Goal: Information Seeking & Learning: Learn about a topic

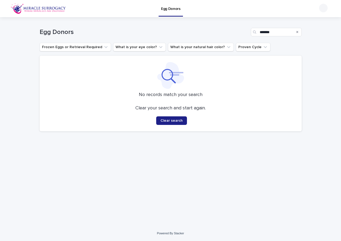
click at [176, 8] on p "Egg Donors" at bounding box center [171, 5] width 20 height 11
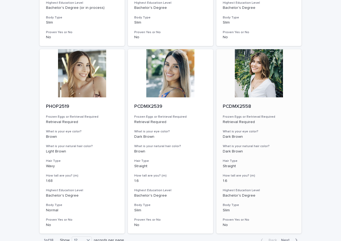
scroll to position [617, 0]
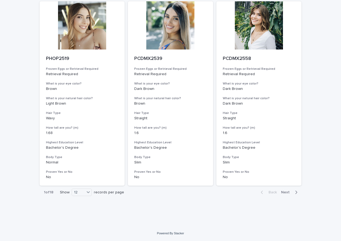
click at [282, 192] on span "Next" at bounding box center [287, 192] width 12 height 4
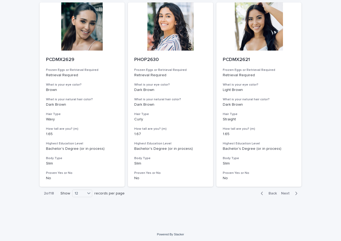
scroll to position [617, 0]
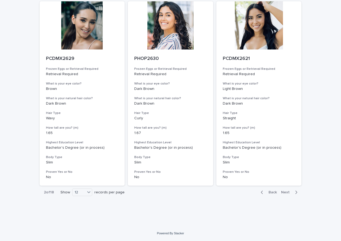
click at [284, 191] on span "Next" at bounding box center [287, 192] width 12 height 4
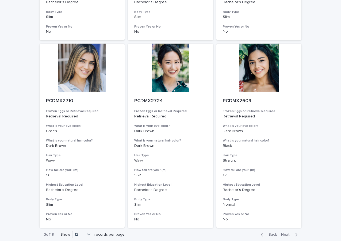
scroll to position [617, 0]
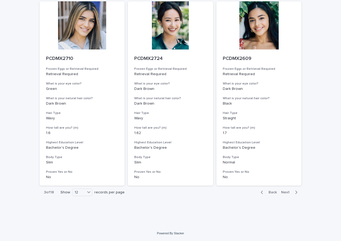
click at [285, 190] on button "Next" at bounding box center [290, 192] width 23 height 5
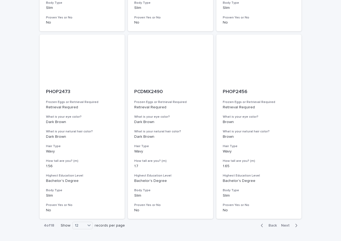
scroll to position [617, 0]
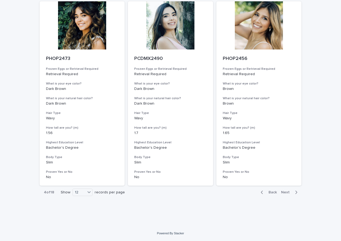
click at [284, 191] on span "Next" at bounding box center [287, 192] width 12 height 4
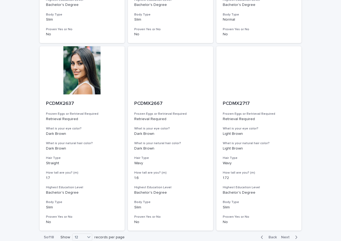
scroll to position [617, 0]
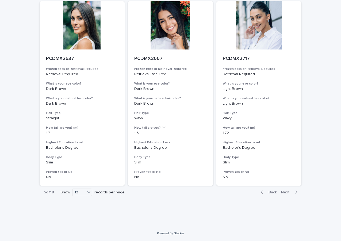
click at [283, 193] on span "Next" at bounding box center [287, 192] width 12 height 4
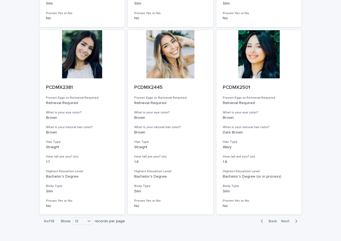
click at [285, 222] on span "Next" at bounding box center [287, 221] width 12 height 4
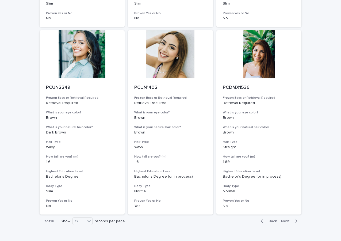
click at [282, 221] on span "Next" at bounding box center [287, 221] width 12 height 4
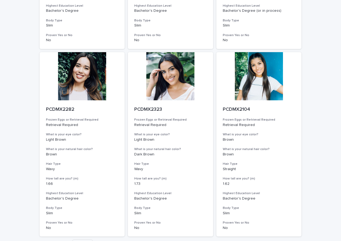
scroll to position [617, 0]
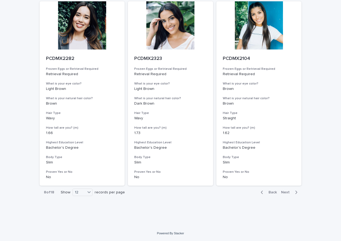
click at [285, 190] on button "Next" at bounding box center [290, 192] width 23 height 5
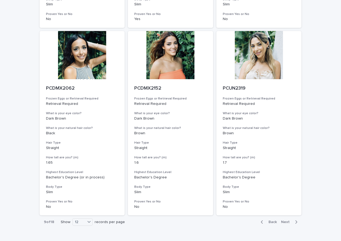
scroll to position [617, 0]
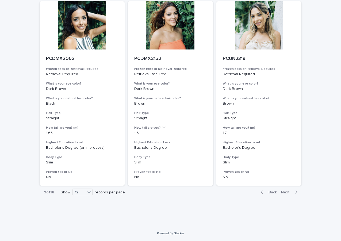
click at [282, 192] on span "Next" at bounding box center [287, 192] width 12 height 4
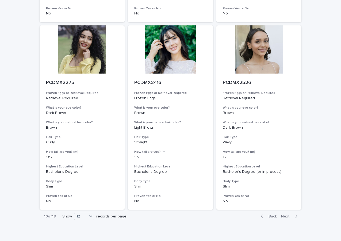
scroll to position [617, 0]
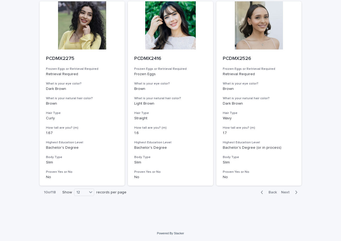
click at [283, 191] on span "Next" at bounding box center [287, 192] width 12 height 4
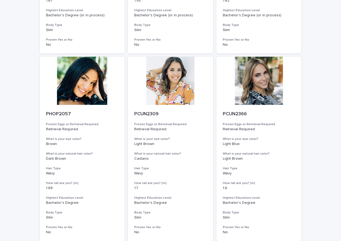
scroll to position [187, 0]
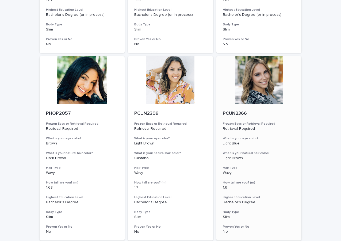
click at [270, 100] on div at bounding box center [258, 80] width 85 height 48
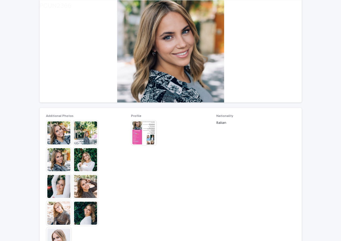
scroll to position [80, 0]
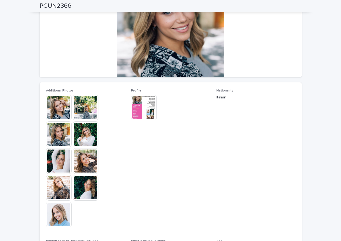
click at [78, 133] on img at bounding box center [86, 134] width 26 height 26
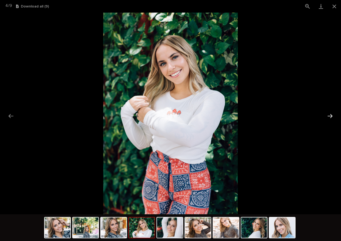
click at [330, 115] on button "Next slide" at bounding box center [329, 116] width 11 height 10
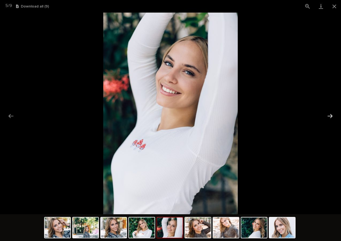
click at [330, 115] on button "Next slide" at bounding box center [329, 116] width 11 height 10
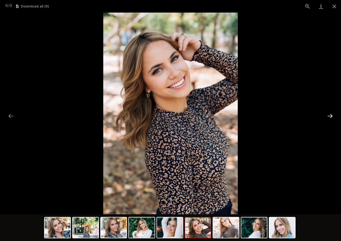
click at [330, 115] on button "Next slide" at bounding box center [329, 116] width 11 height 10
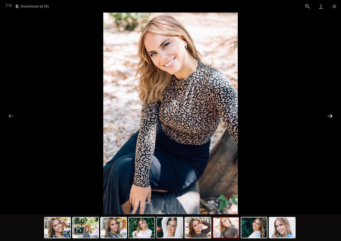
click at [330, 115] on button "Next slide" at bounding box center [329, 116] width 11 height 10
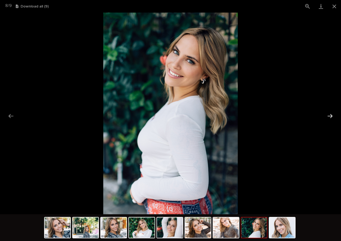
click at [330, 115] on button "Next slide" at bounding box center [329, 116] width 11 height 10
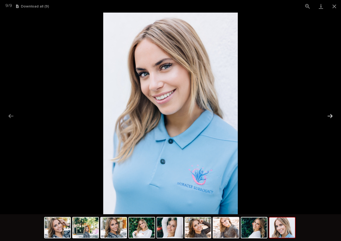
click at [330, 115] on button "Next slide" at bounding box center [329, 116] width 11 height 10
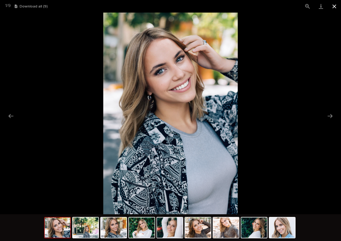
click at [332, 6] on button "Close gallery" at bounding box center [333, 6] width 13 height 13
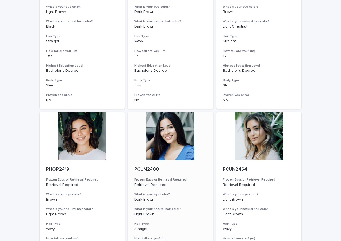
scroll to position [617, 0]
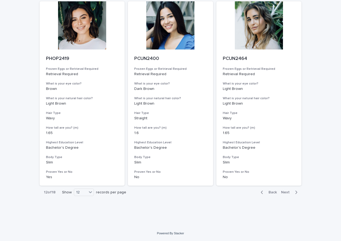
click at [285, 191] on span "Next" at bounding box center [287, 192] width 12 height 4
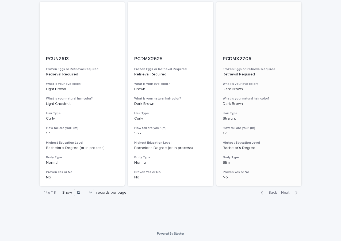
scroll to position [617, 0]
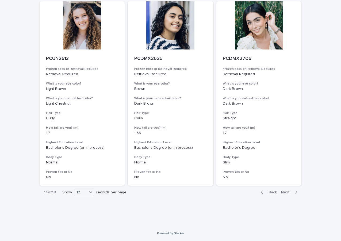
click at [285, 192] on span "Next" at bounding box center [287, 192] width 12 height 4
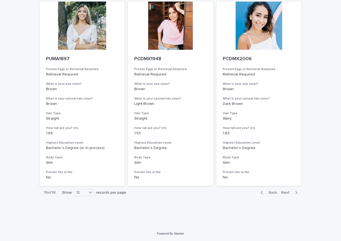
scroll to position [617, 0]
click at [284, 191] on span "Next" at bounding box center [287, 192] width 12 height 4
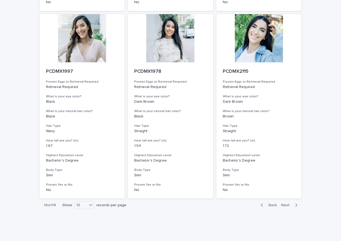
scroll to position [617, 0]
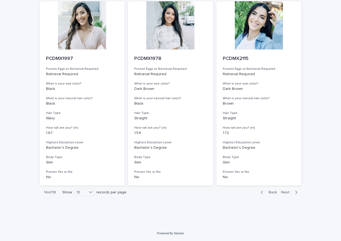
click at [281, 192] on span "Next" at bounding box center [287, 192] width 12 height 4
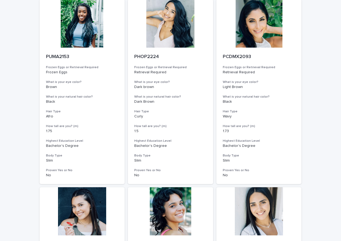
scroll to position [588, 0]
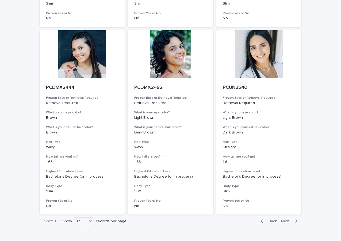
click at [283, 219] on button "Next" at bounding box center [290, 221] width 23 height 5
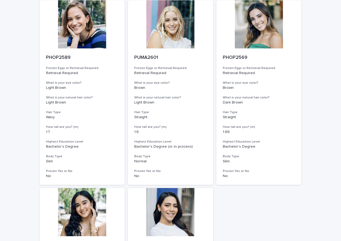
scroll to position [214, 0]
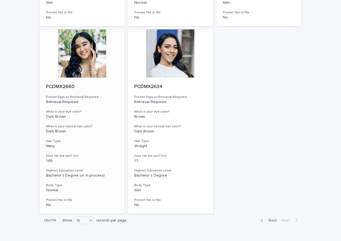
click at [71, 56] on div at bounding box center [82, 53] width 85 height 48
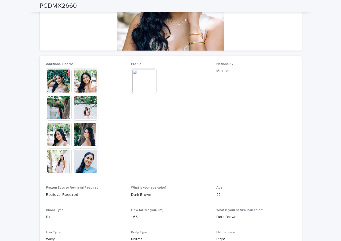
scroll to position [107, 0]
click at [87, 167] on img at bounding box center [86, 161] width 26 height 26
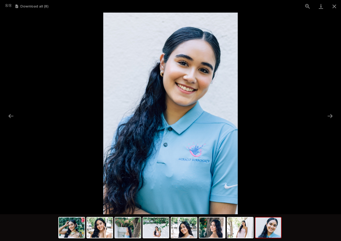
click at [33, 130] on picture at bounding box center [170, 113] width 341 height 201
click at [330, 115] on button "Next slide" at bounding box center [329, 116] width 11 height 10
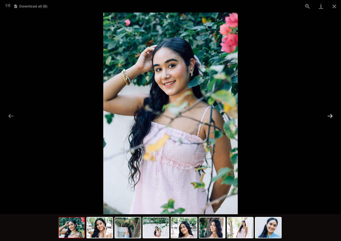
click at [330, 114] on button "Next slide" at bounding box center [329, 116] width 11 height 10
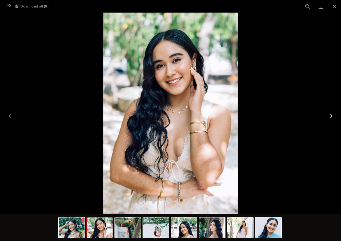
click at [330, 114] on button "Next slide" at bounding box center [329, 116] width 11 height 10
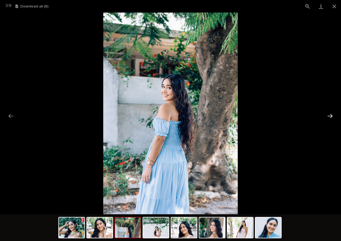
click at [330, 114] on button "Next slide" at bounding box center [329, 116] width 11 height 10
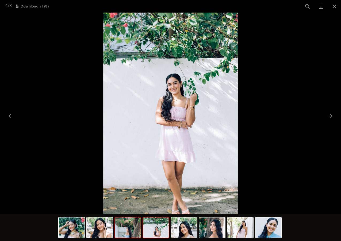
click at [131, 230] on img at bounding box center [128, 227] width 26 height 20
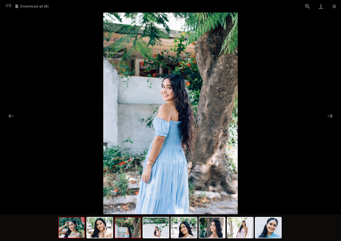
click at [75, 228] on img at bounding box center [72, 227] width 26 height 20
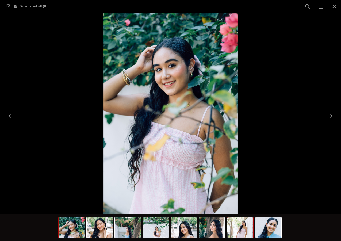
click at [241, 231] on img at bounding box center [240, 227] width 26 height 20
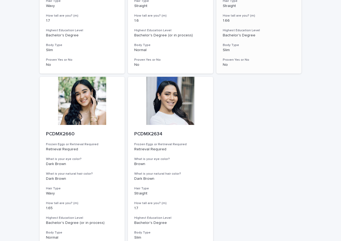
scroll to position [80, 0]
